Goal: Task Accomplishment & Management: Use online tool/utility

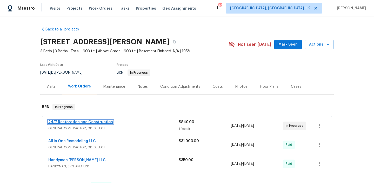
click at [61, 122] on link "24/7 Restoration and Construction" at bounding box center [80, 122] width 65 height 4
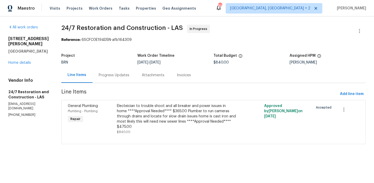
click at [112, 77] on div "Progress Updates" at bounding box center [114, 75] width 31 height 5
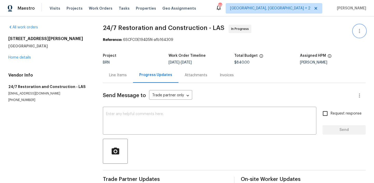
click at [361, 33] on icon "button" at bounding box center [360, 31] width 6 height 6
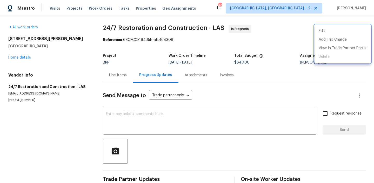
click at [29, 60] on div at bounding box center [187, 91] width 374 height 183
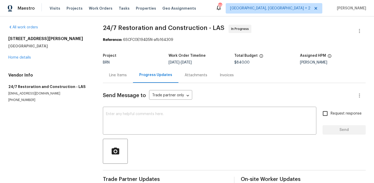
click at [23, 55] on div "[STREET_ADDRESS][PERSON_NAME] Home details" at bounding box center [49, 48] width 82 height 24
click at [25, 57] on link "Home details" at bounding box center [19, 58] width 23 height 4
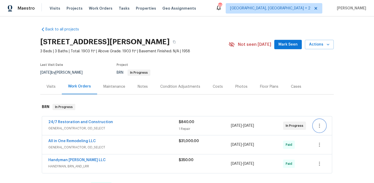
click at [319, 124] on icon "button" at bounding box center [320, 125] width 6 height 6
click at [328, 152] on ul "Edit Add Trip Charge View In Trade Partner Portal Delete" at bounding box center [342, 138] width 56 height 38
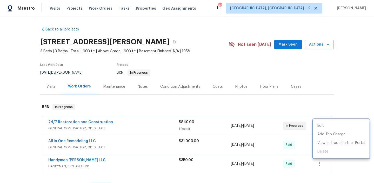
click at [96, 96] on div at bounding box center [187, 91] width 374 height 183
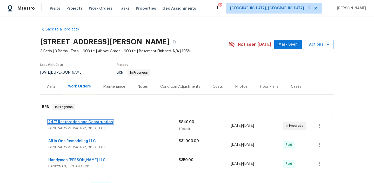
click at [90, 122] on link "24/7 Restoration and Construction" at bounding box center [80, 122] width 65 height 4
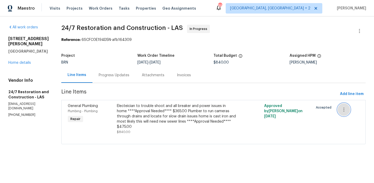
click at [346, 107] on icon "button" at bounding box center [344, 109] width 6 height 6
click at [346, 110] on li "Cancel" at bounding box center [348, 109] width 20 height 9
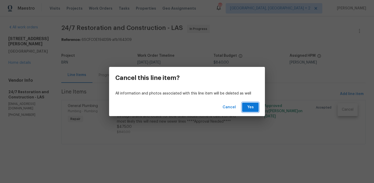
click at [254, 108] on span "Yes" at bounding box center [250, 107] width 8 height 6
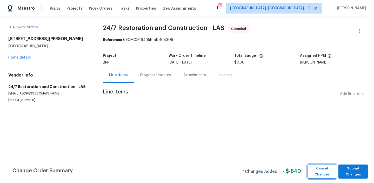
click at [318, 171] on span "Cancel Changes" at bounding box center [322, 171] width 24 height 12
